Goal: Transaction & Acquisition: Purchase product/service

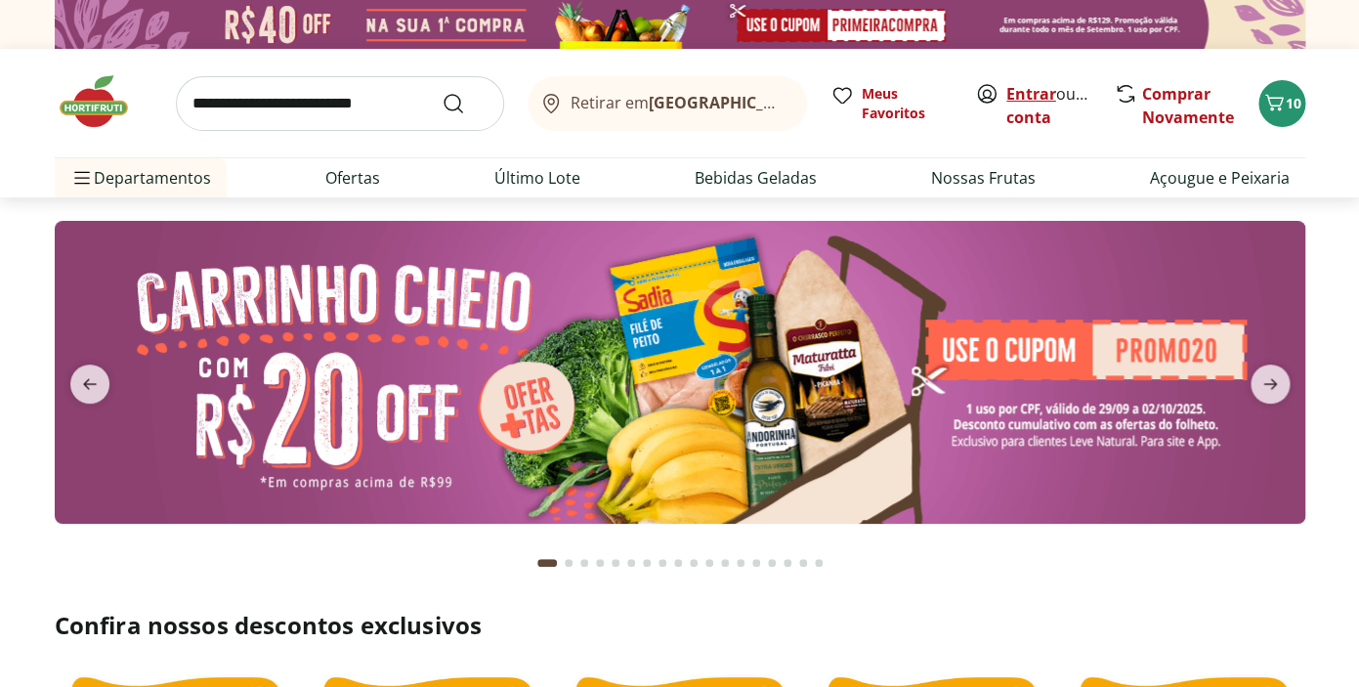
click at [1021, 92] on link "Entrar" at bounding box center [1032, 93] width 50 height 21
type input "*"
click at [1280, 120] on button "10" at bounding box center [1282, 103] width 47 height 47
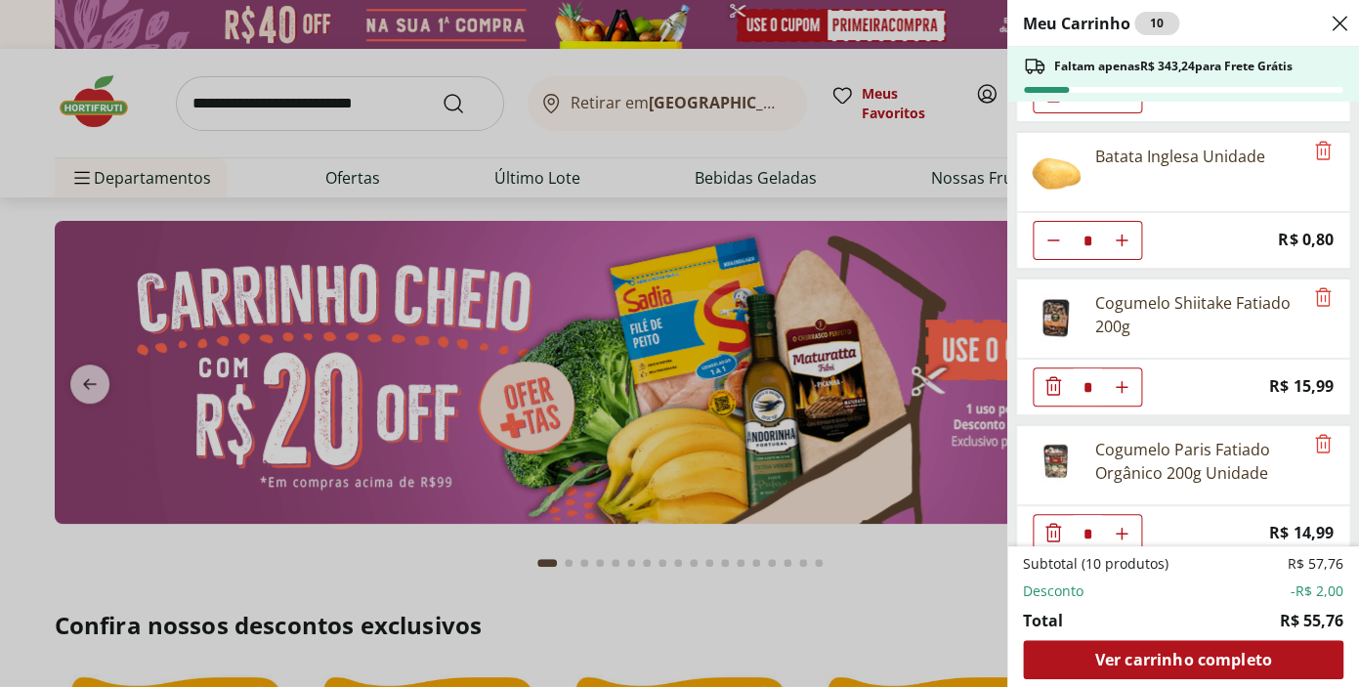
scroll to position [296, 0]
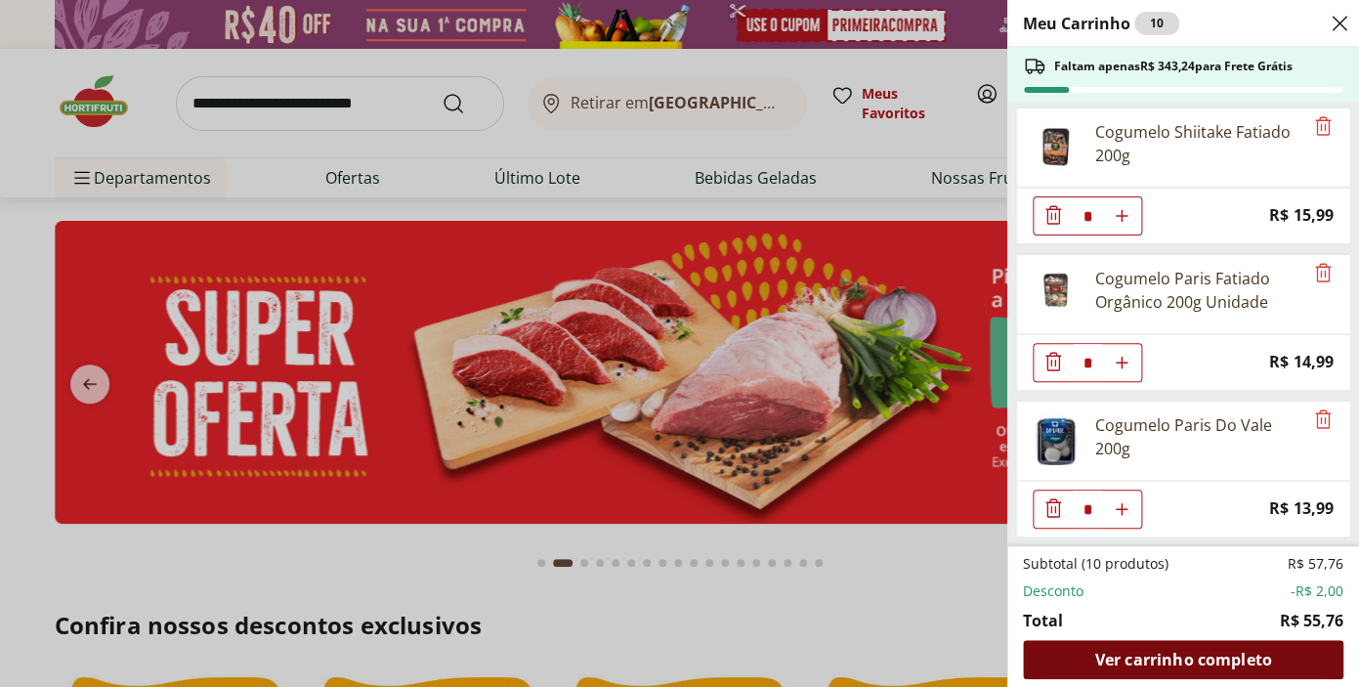
click at [1199, 657] on span "Ver carrinho completo" at bounding box center [1183, 660] width 177 height 16
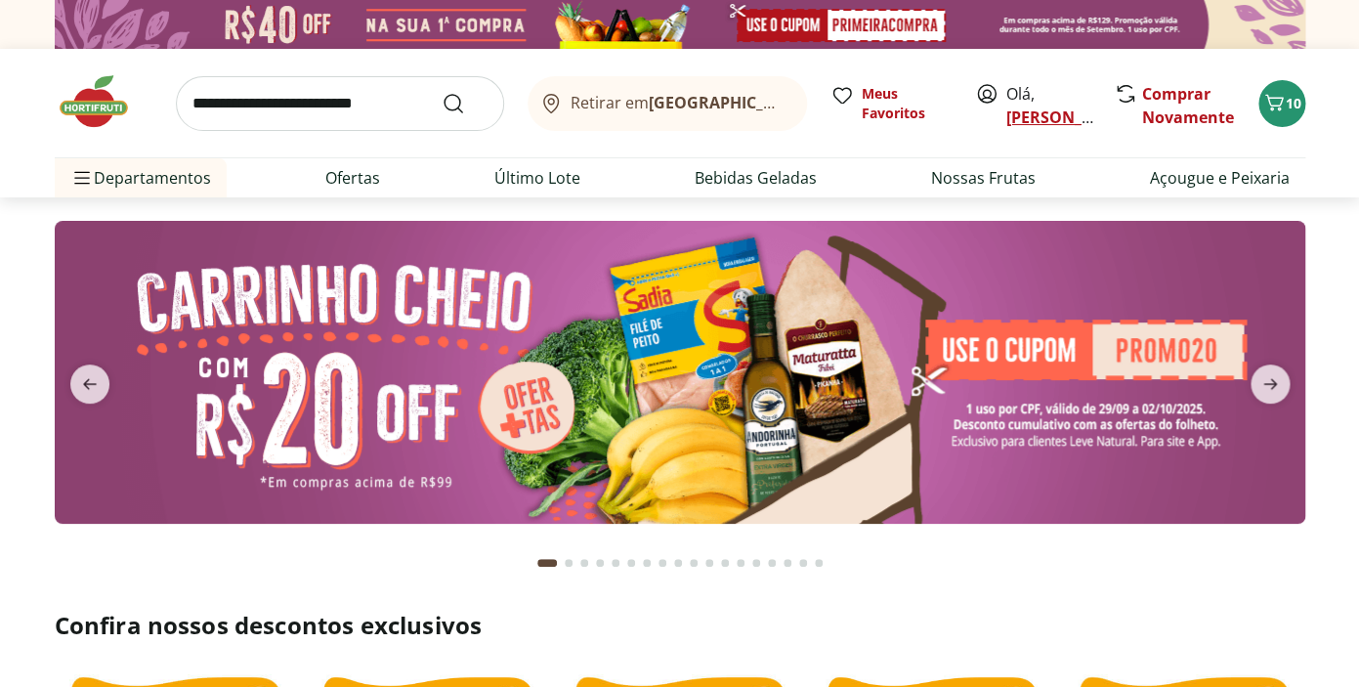
click at [1028, 120] on link "Luiz" at bounding box center [1070, 117] width 127 height 21
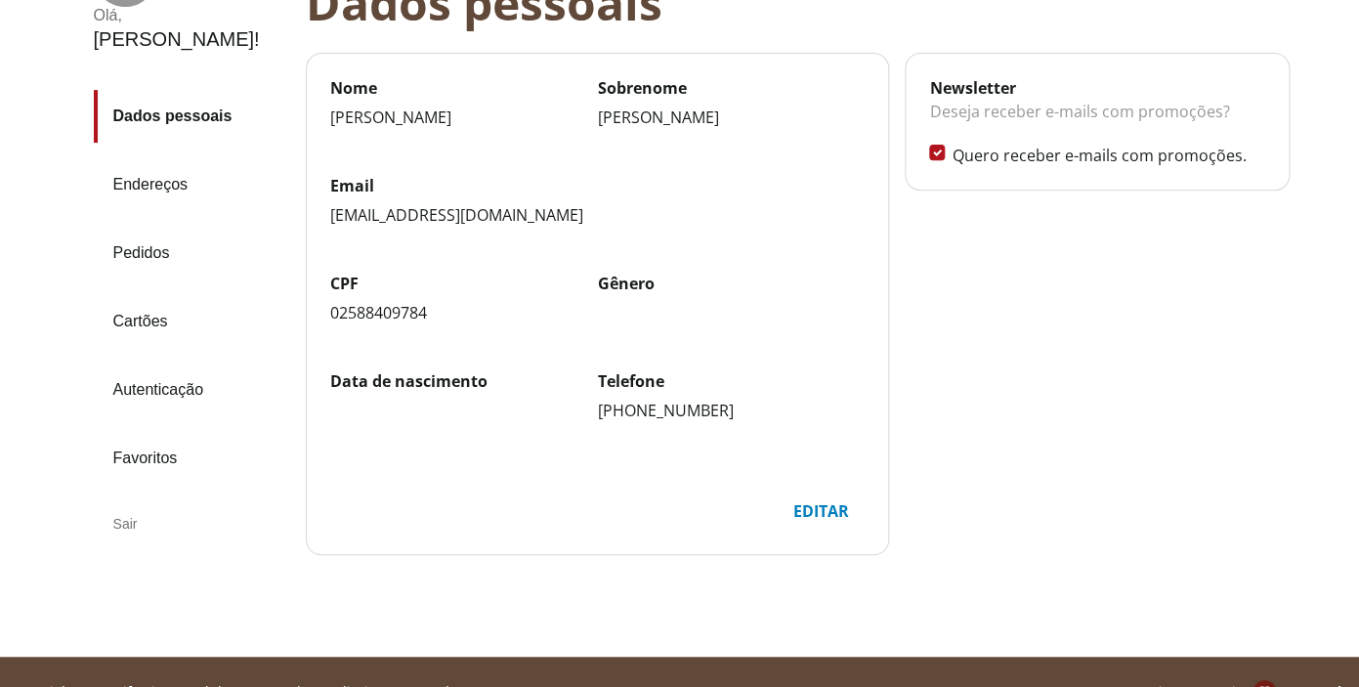
scroll to position [225, 0]
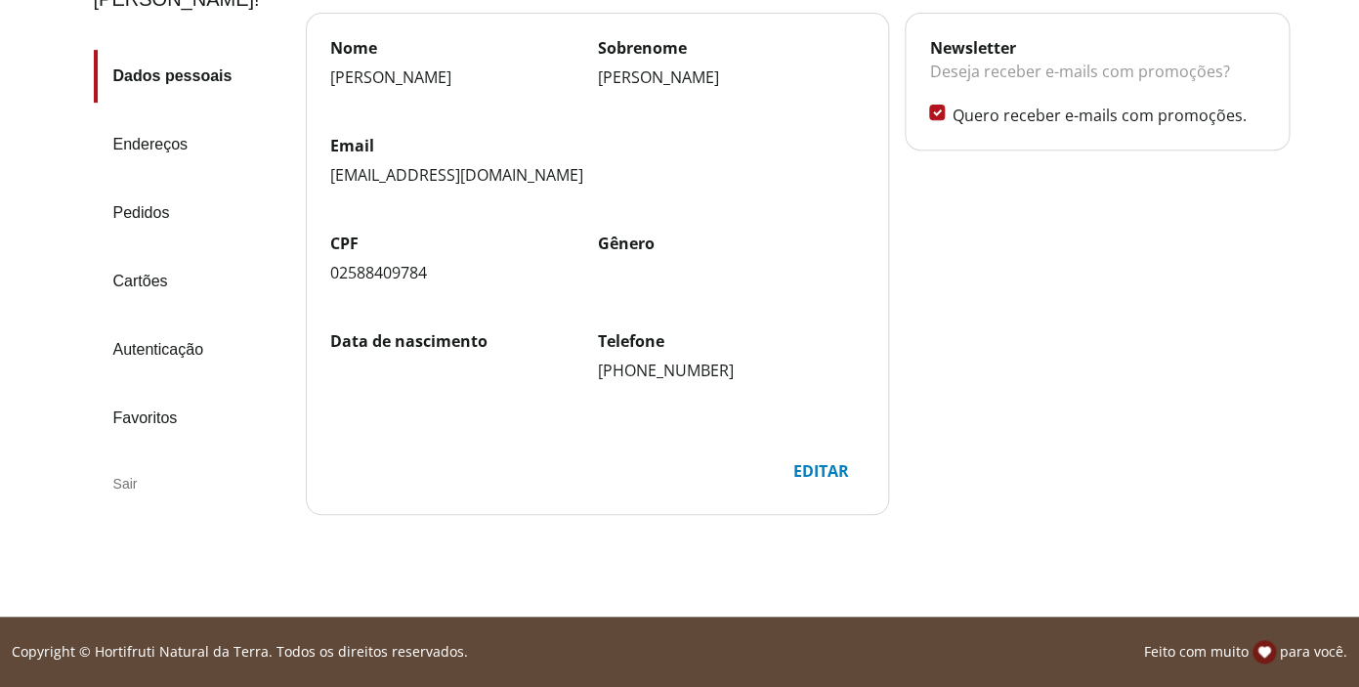
click at [127, 460] on div "Sair" at bounding box center [192, 483] width 196 height 47
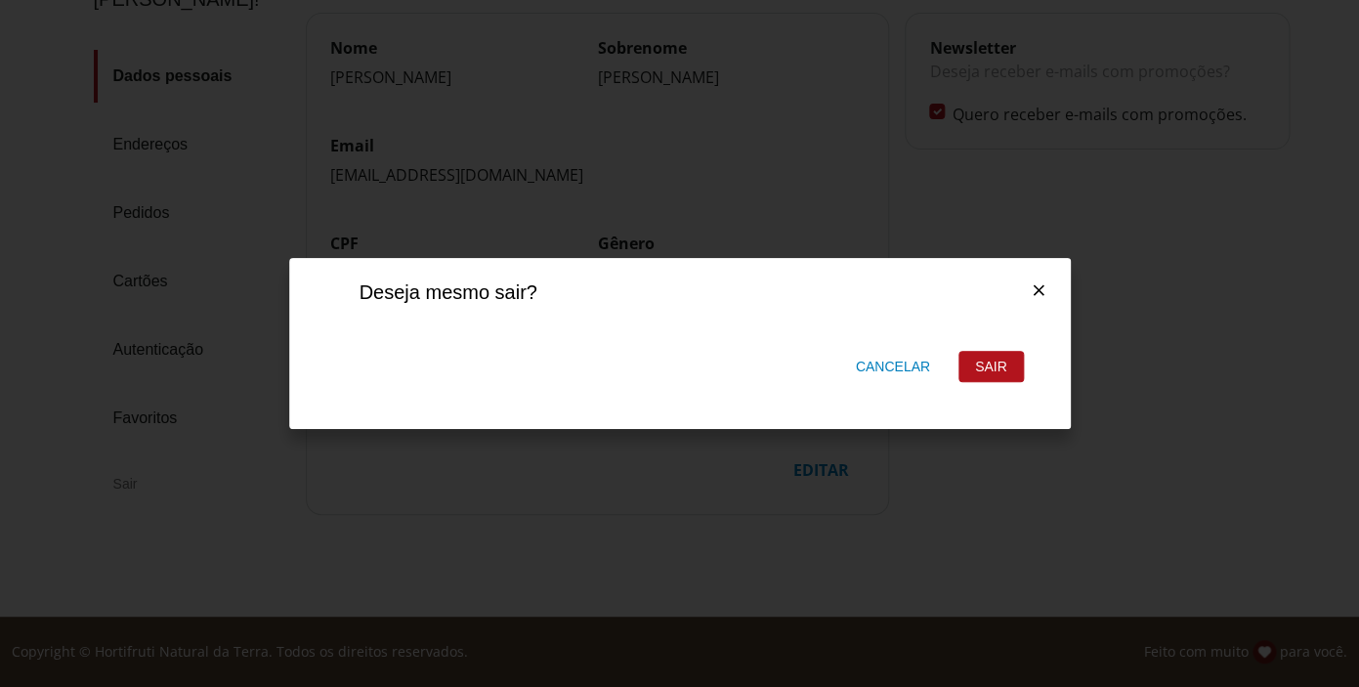
click at [980, 374] on div "Sair" at bounding box center [992, 366] width 64 height 29
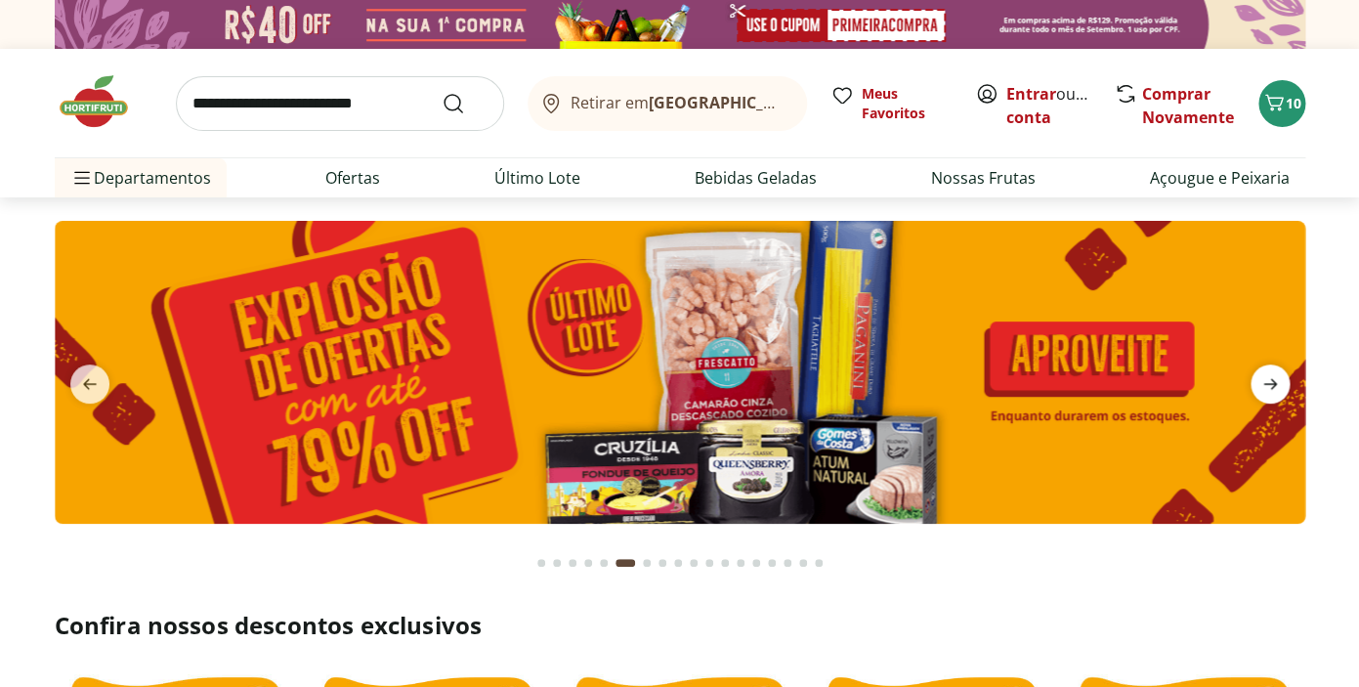
click at [1270, 389] on icon "next" at bounding box center [1271, 384] width 14 height 11
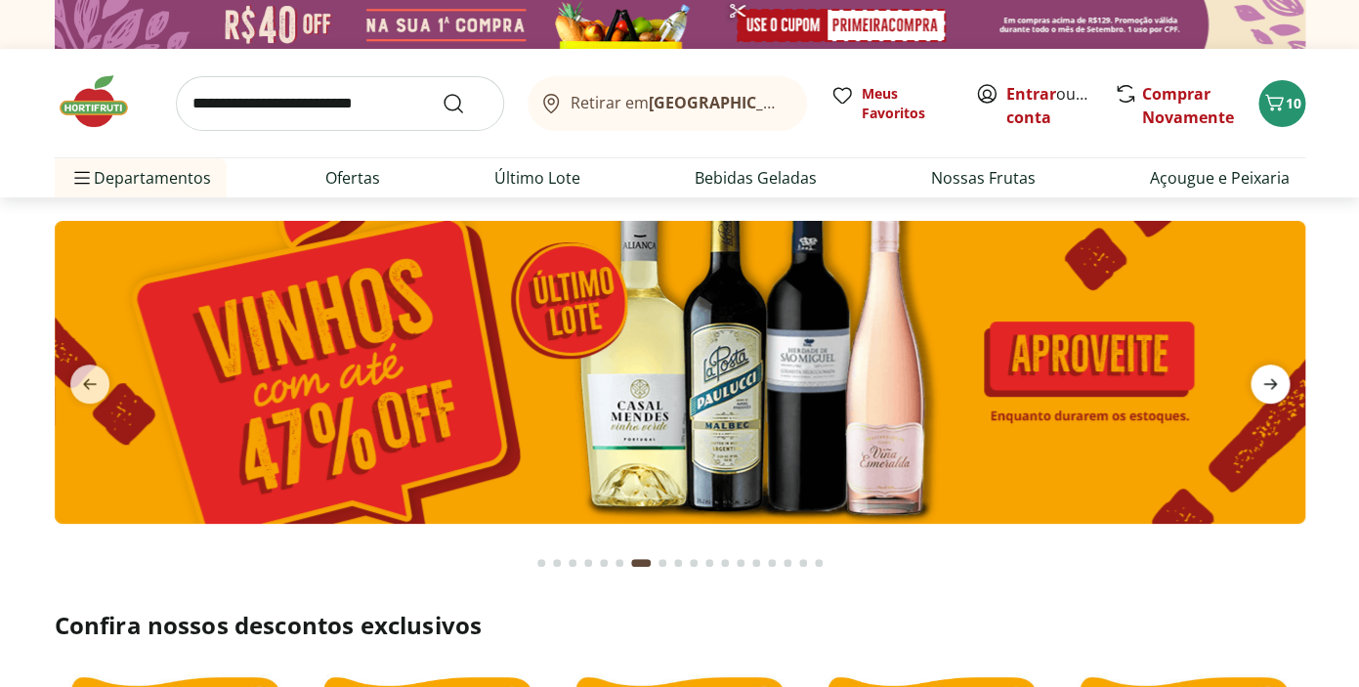
click at [1270, 389] on icon "next" at bounding box center [1271, 384] width 14 height 11
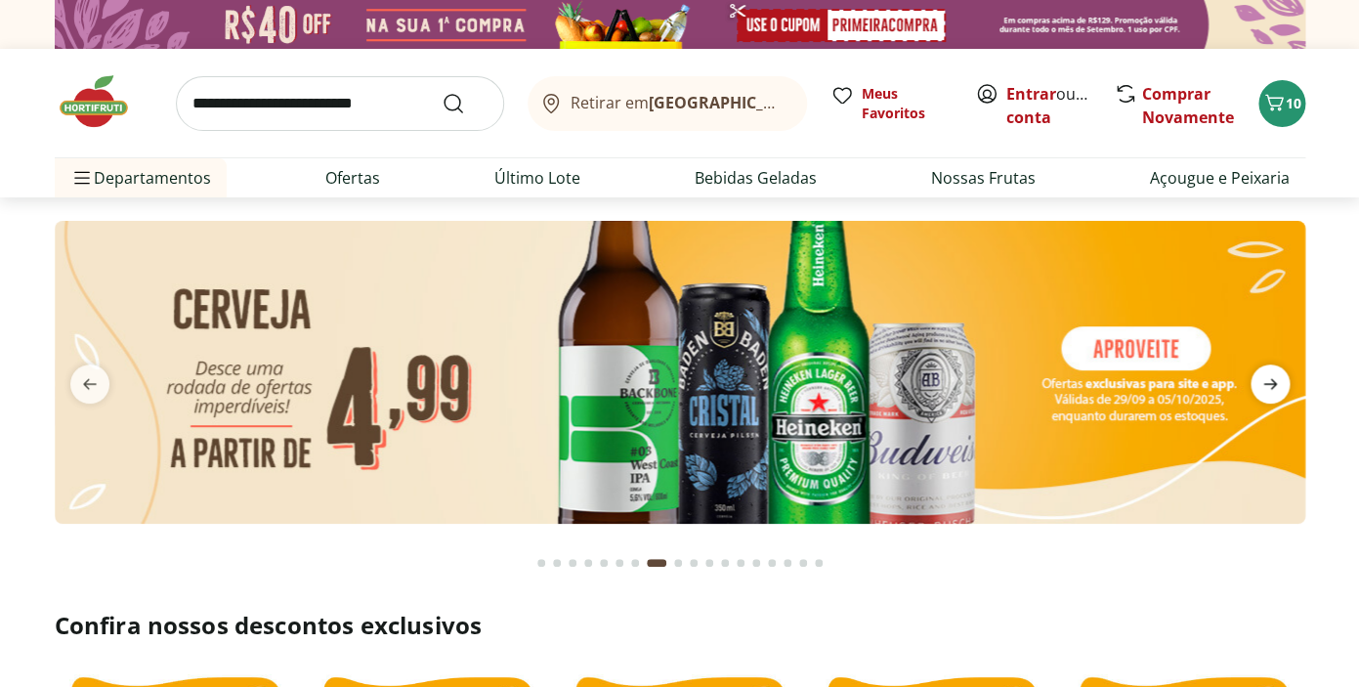
click at [1270, 389] on icon "next" at bounding box center [1271, 384] width 14 height 11
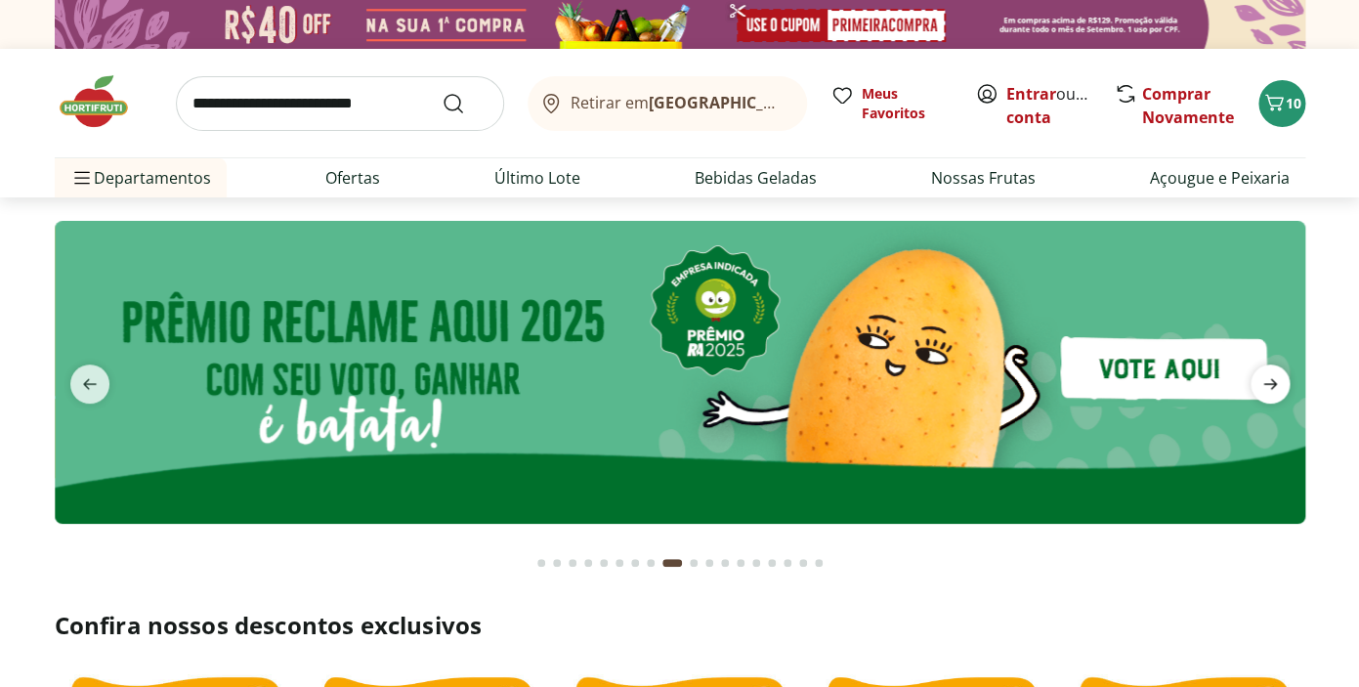
click at [1270, 389] on icon "next" at bounding box center [1271, 384] width 14 height 11
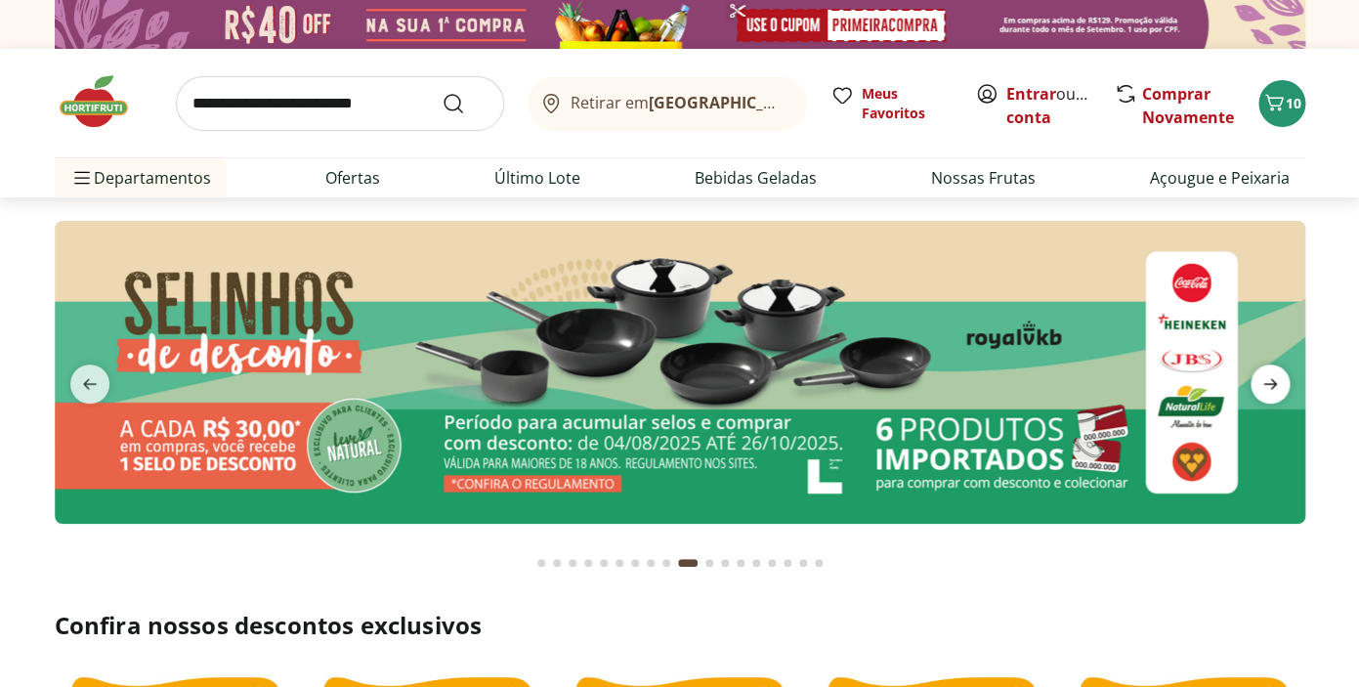
click at [1270, 389] on icon "next" at bounding box center [1271, 384] width 14 height 11
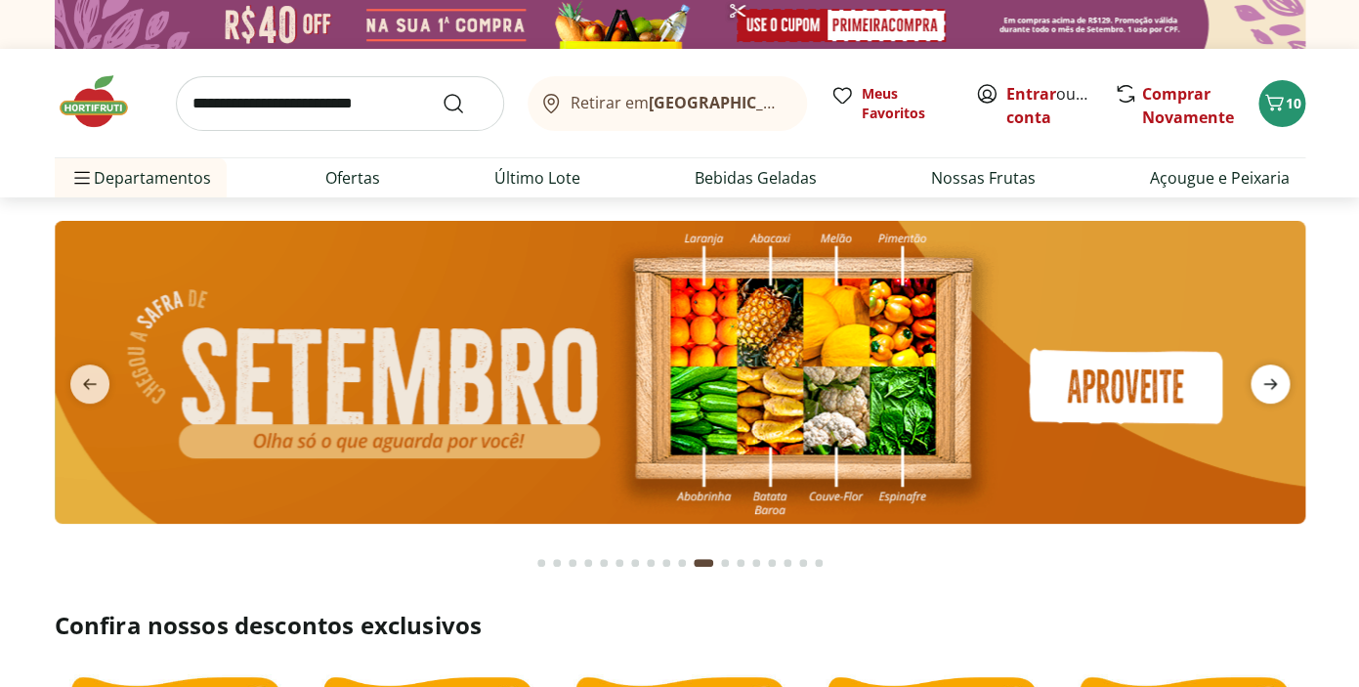
click at [1270, 389] on icon "next" at bounding box center [1271, 384] width 14 height 11
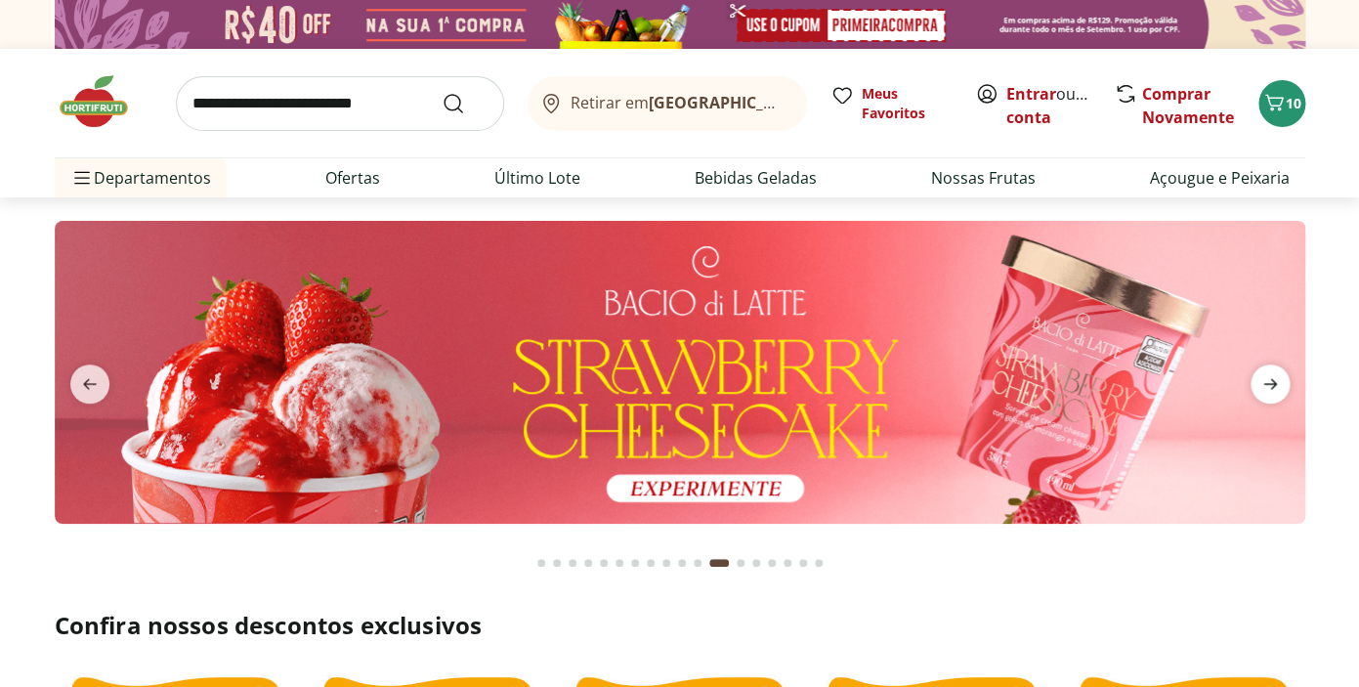
click at [1270, 389] on icon "next" at bounding box center [1271, 384] width 14 height 11
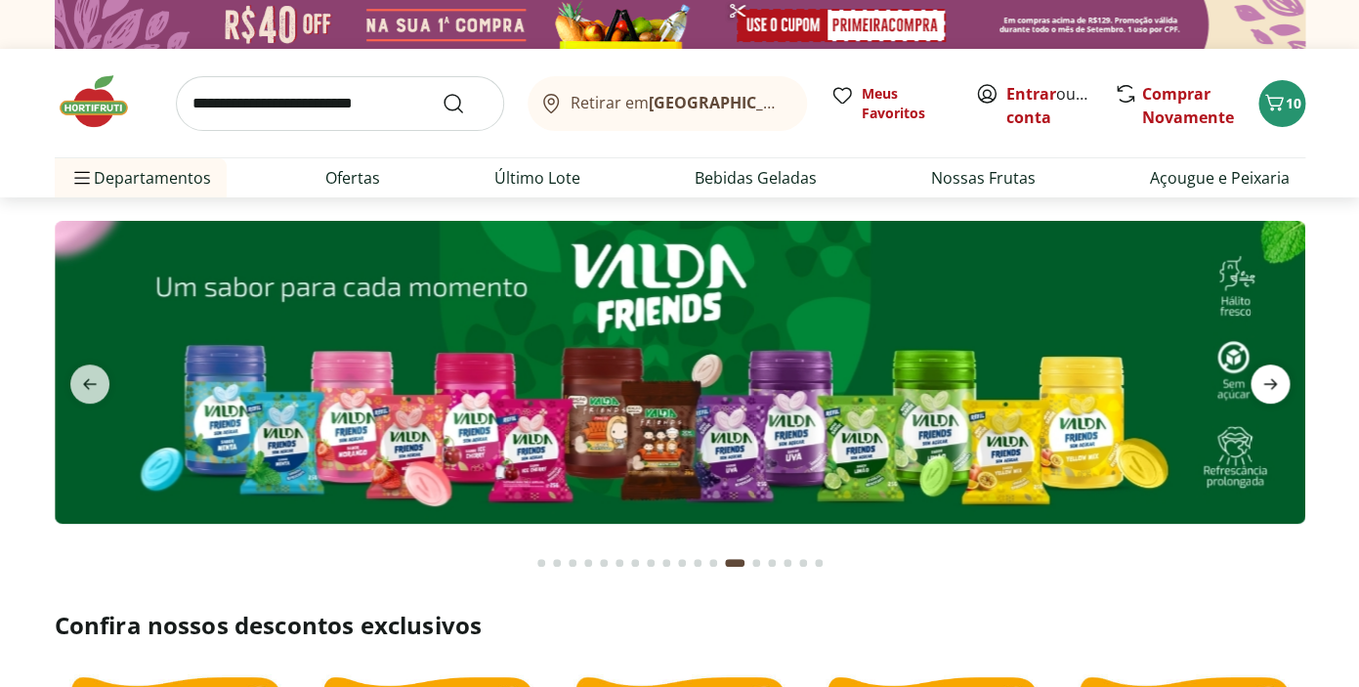
click at [1270, 389] on icon "next" at bounding box center [1271, 384] width 14 height 11
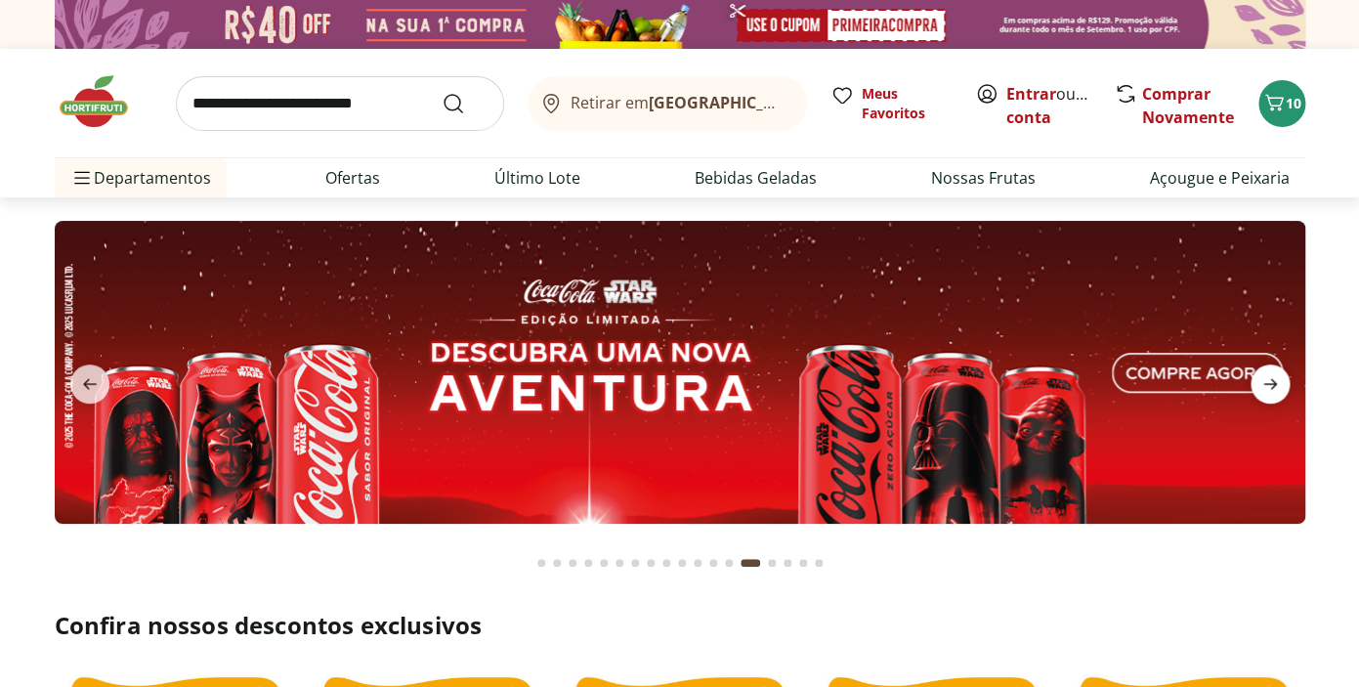
click at [1270, 389] on icon "next" at bounding box center [1271, 384] width 14 height 11
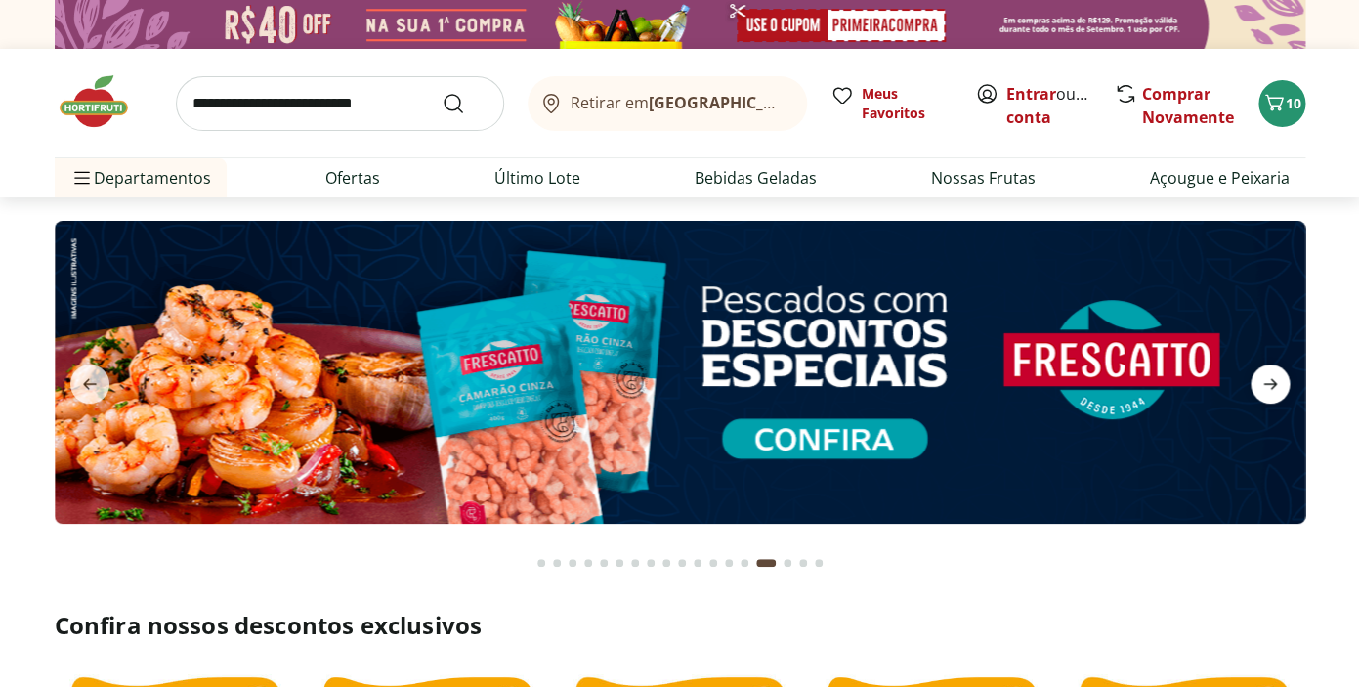
click at [1270, 389] on icon "next" at bounding box center [1271, 384] width 14 height 11
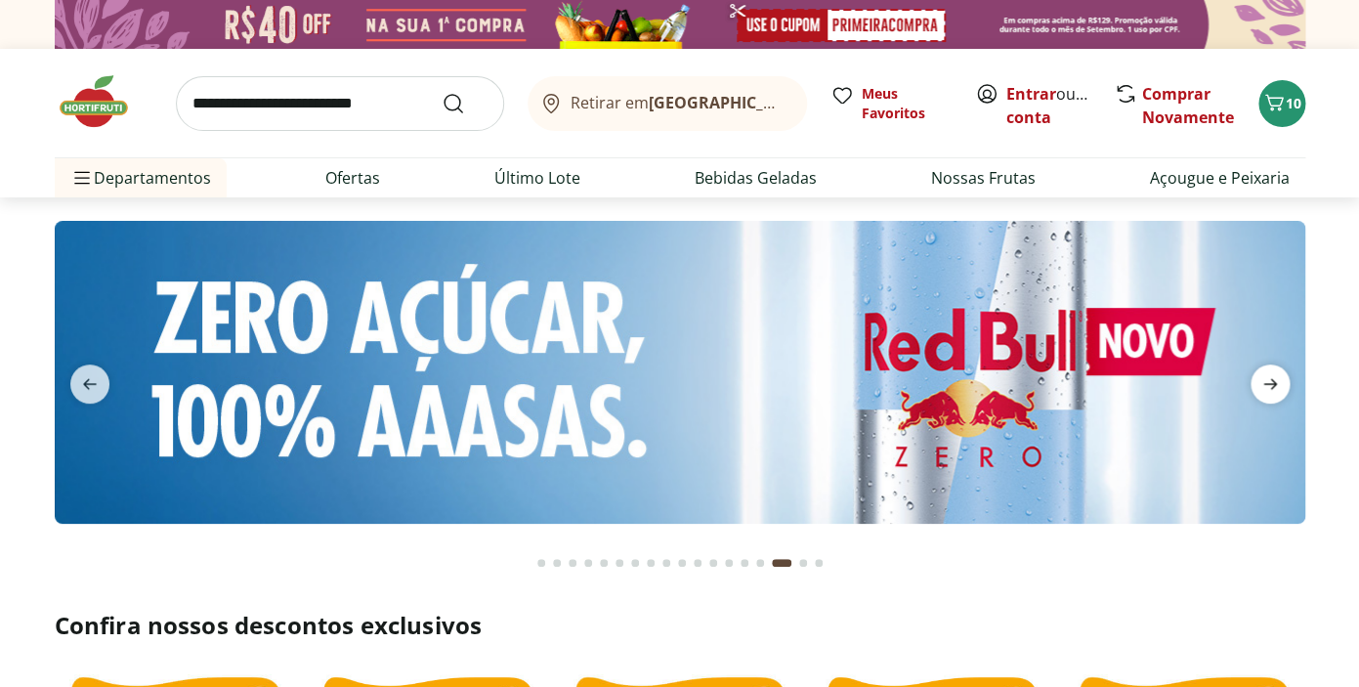
click at [1270, 389] on icon "next" at bounding box center [1271, 384] width 14 height 11
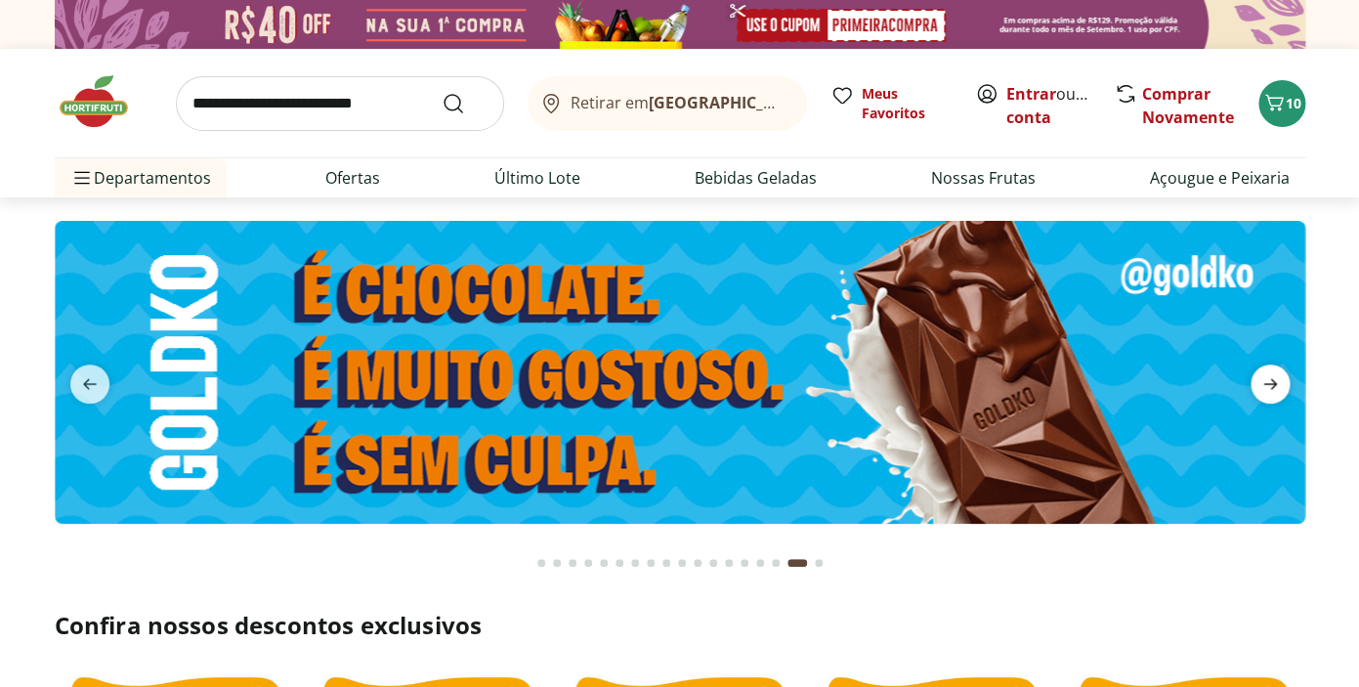
click at [1270, 389] on icon "next" at bounding box center [1271, 384] width 14 height 11
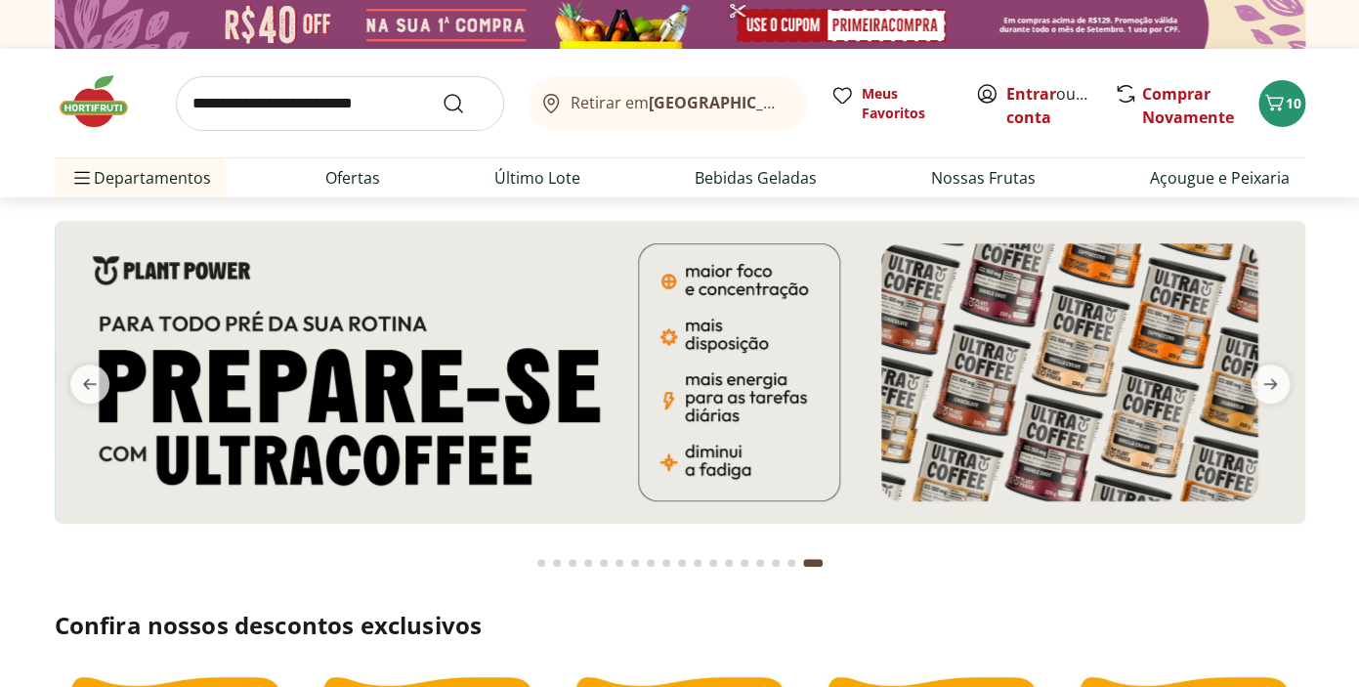
click at [539, 562] on div "Go to page 1 from fs-carousel" at bounding box center [541, 563] width 8 height 8
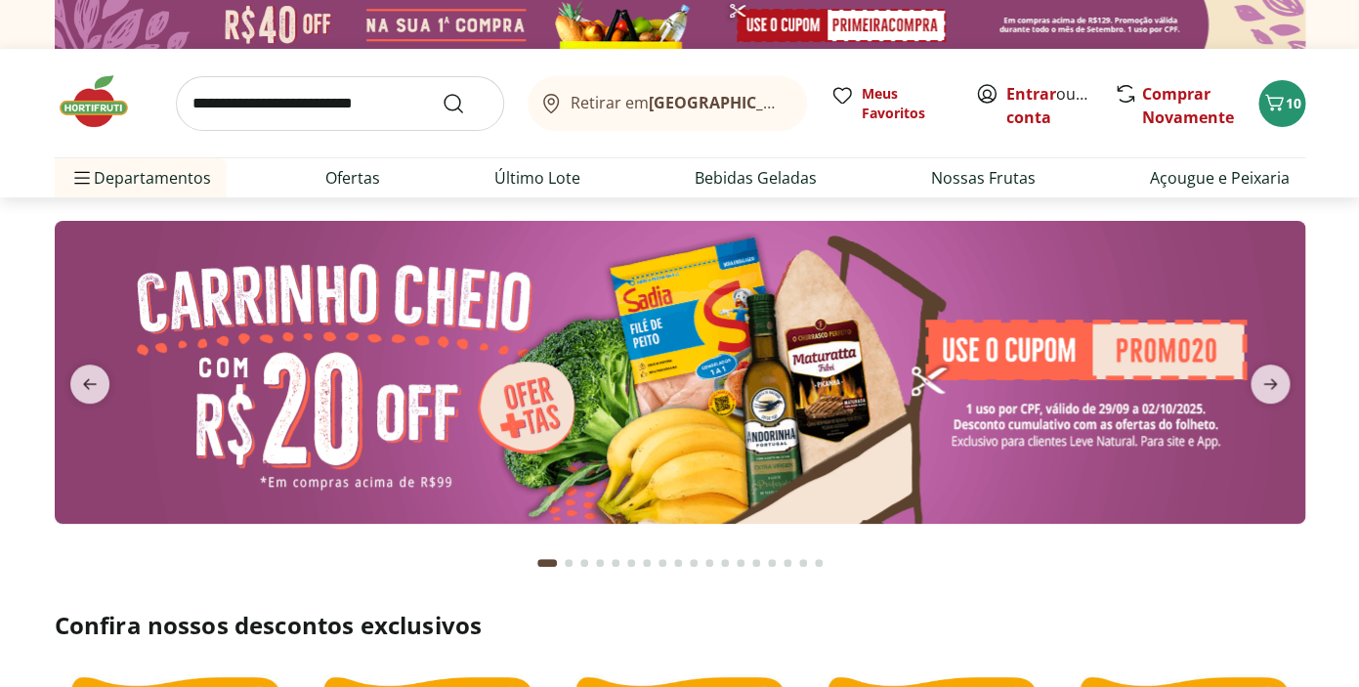
click at [825, 401] on img at bounding box center [680, 372] width 1251 height 303
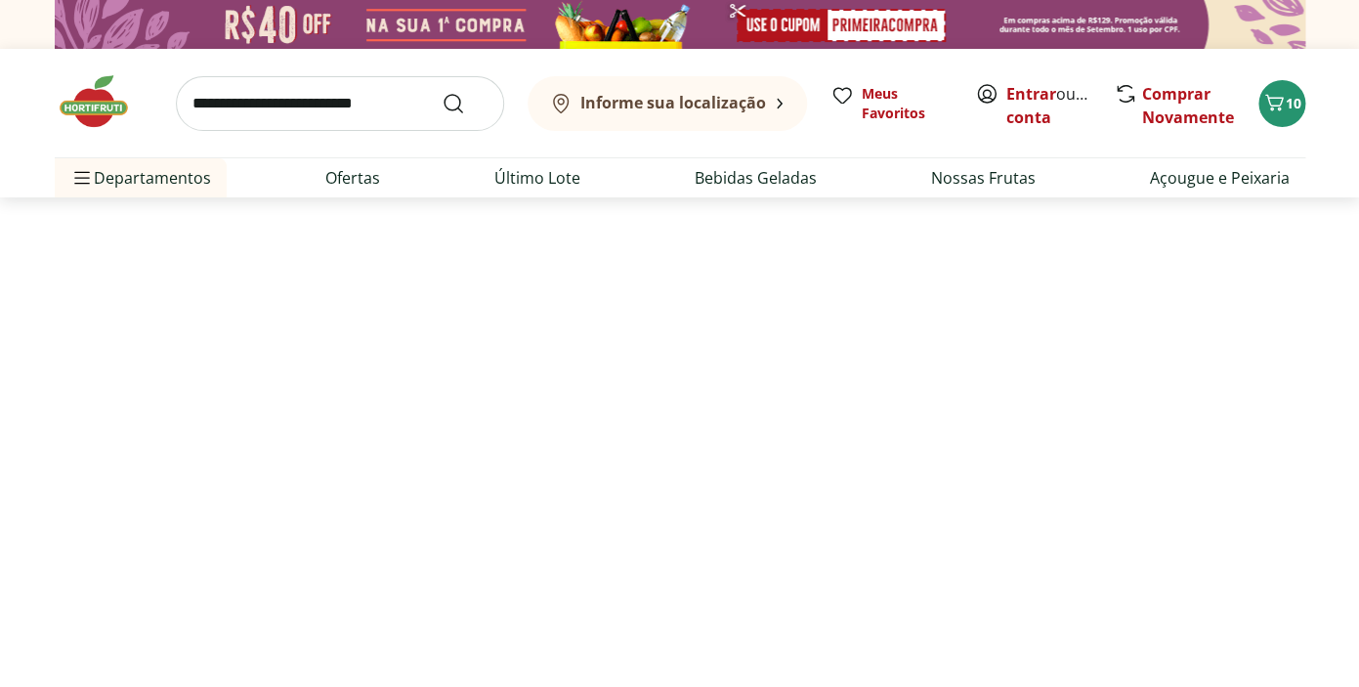
select select "**********"
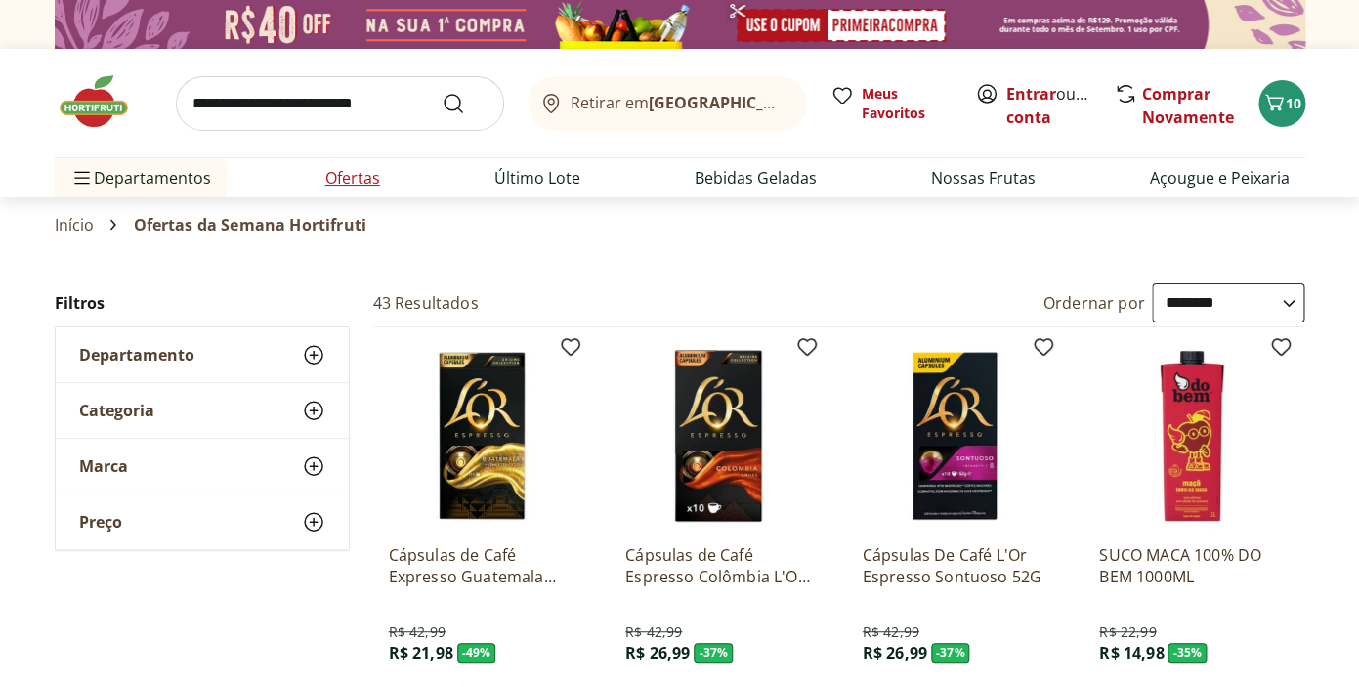
click at [353, 173] on link "Ofertas" at bounding box center [352, 177] width 55 height 23
click at [1117, 24] on img at bounding box center [680, 24] width 1251 height 49
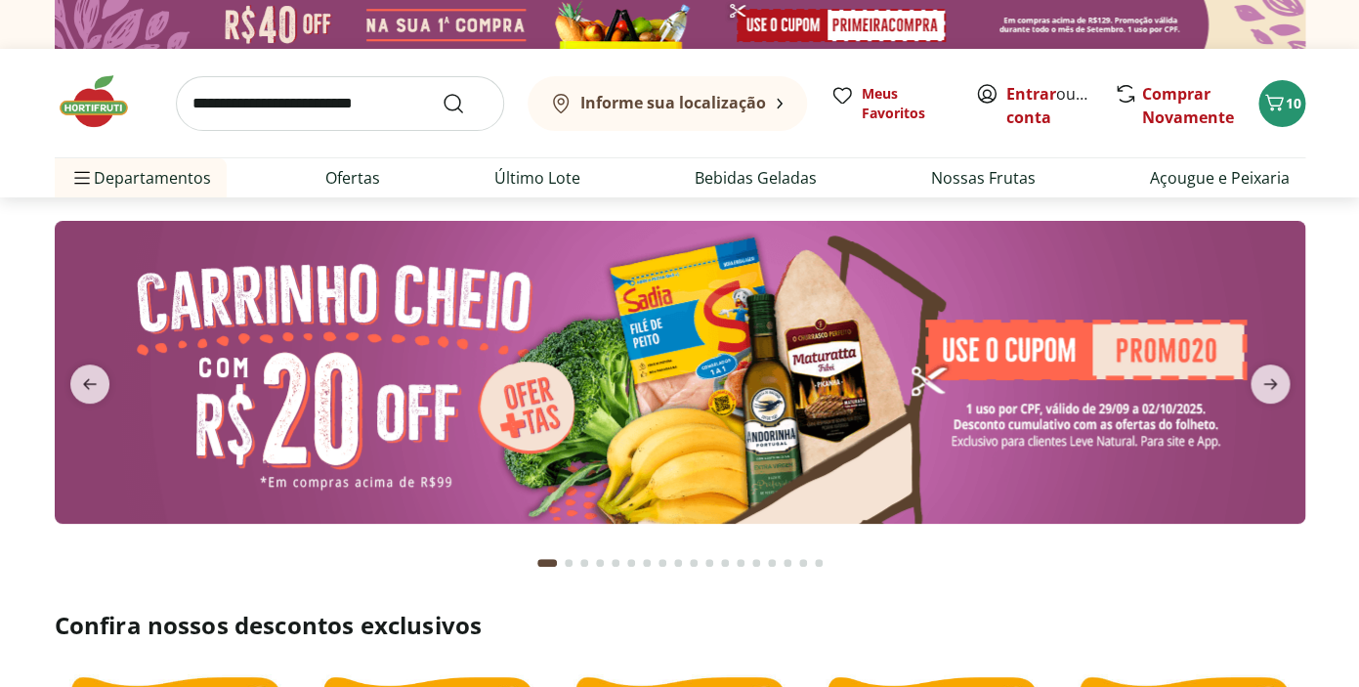
type input "*"
